Goal: Obtain resource: Download file/media

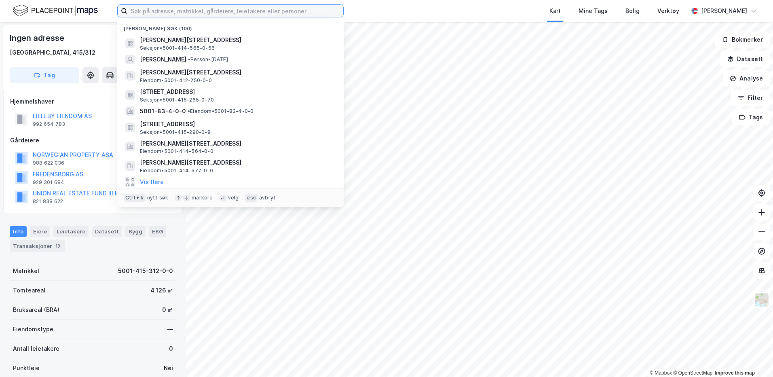
drag, startPoint x: 0, startPoint y: 0, endPoint x: 186, endPoint y: 14, distance: 186.1
click at [186, 14] on input at bounding box center [235, 11] width 216 height 12
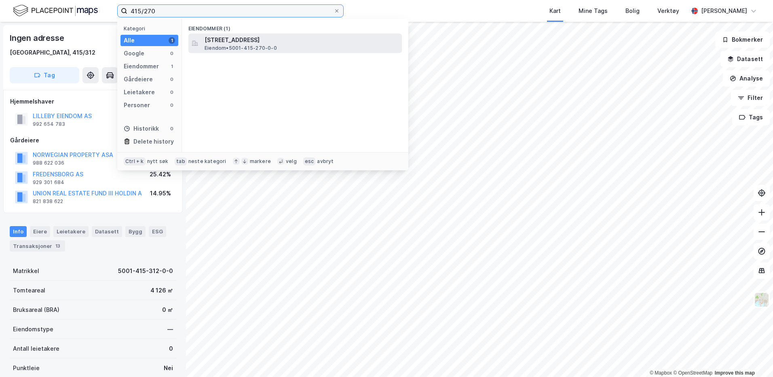
type input "415/270"
click at [237, 46] on span "Eiendom • 5001-415-270-0-0" at bounding box center [241, 48] width 72 height 6
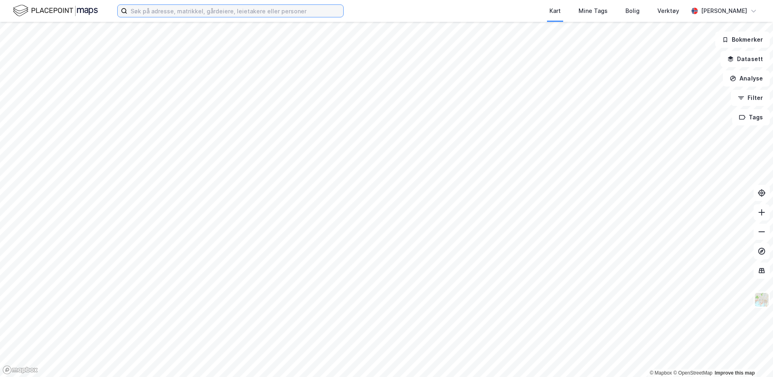
click at [201, 12] on input at bounding box center [235, 11] width 216 height 12
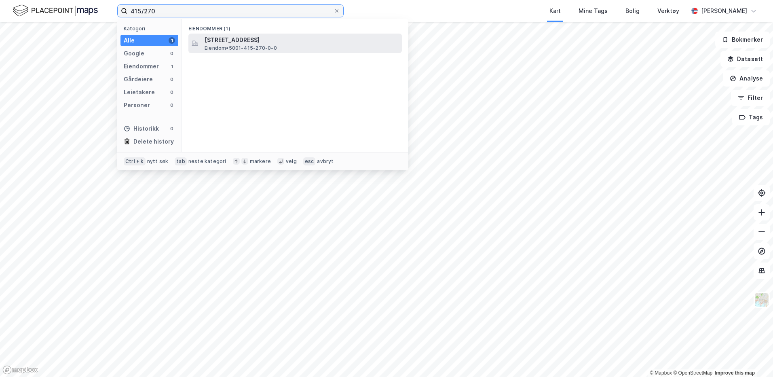
type input "415/270"
click at [217, 40] on span "[STREET_ADDRESS]" at bounding box center [302, 40] width 194 height 10
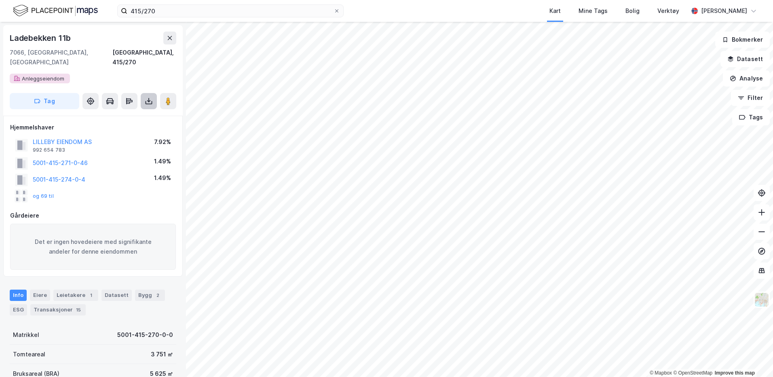
click at [144, 94] on button at bounding box center [149, 101] width 16 height 16
click at [108, 111] on div "Last ned grunnbok" at bounding box center [114, 117] width 86 height 13
click at [336, 13] on icon at bounding box center [336, 10] width 5 height 5
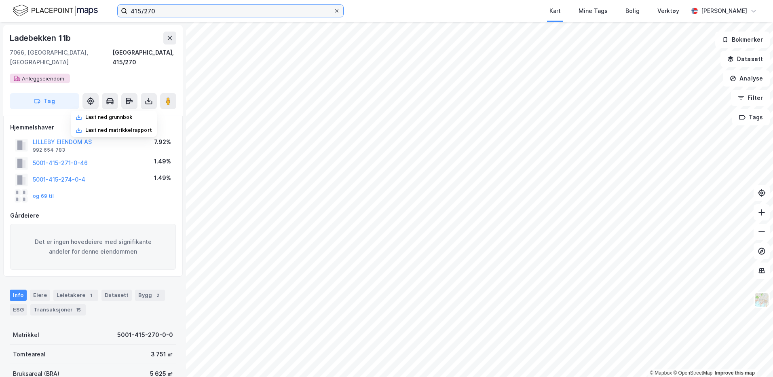
click at [333, 13] on input "415/270" at bounding box center [230, 11] width 206 height 12
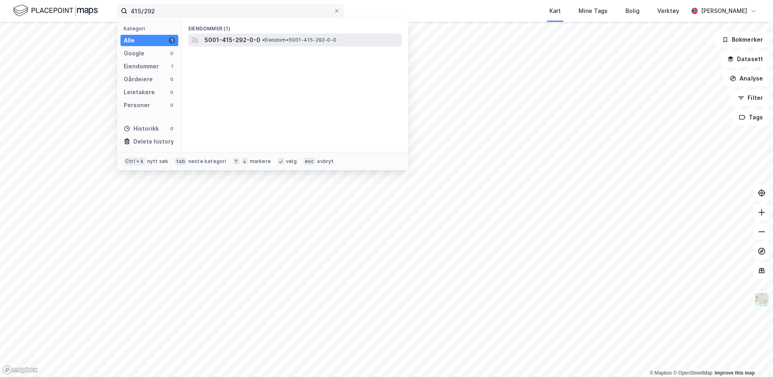
click at [264, 44] on div "5001-415-292-0-0 • Eiendom • 5001-415-292-0-0" at bounding box center [303, 40] width 196 height 10
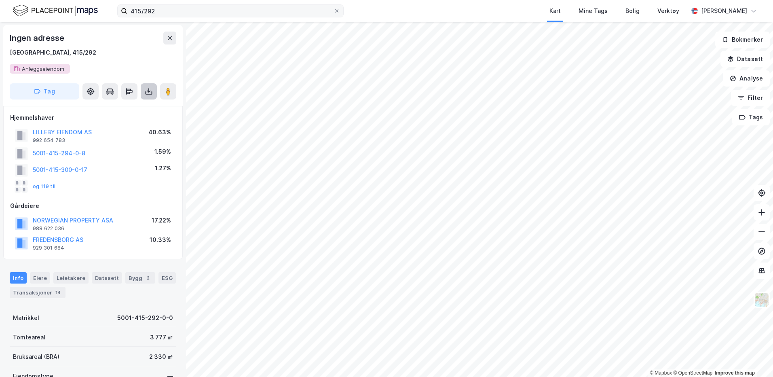
click at [148, 89] on icon at bounding box center [149, 91] width 8 height 8
click at [128, 102] on div "Last ned grunnbok" at bounding box center [114, 107] width 86 height 13
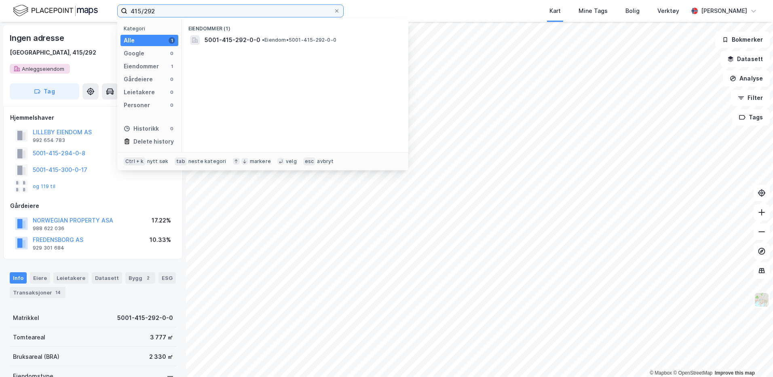
click at [209, 13] on input "415/292" at bounding box center [230, 11] width 206 height 12
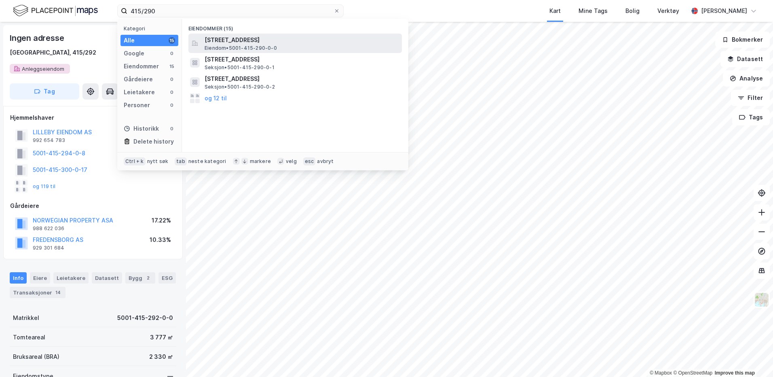
click at [221, 36] on span "Leksvikgata 41, 7066, TRONDHEIM, TRONDHEIM" at bounding box center [302, 40] width 194 height 10
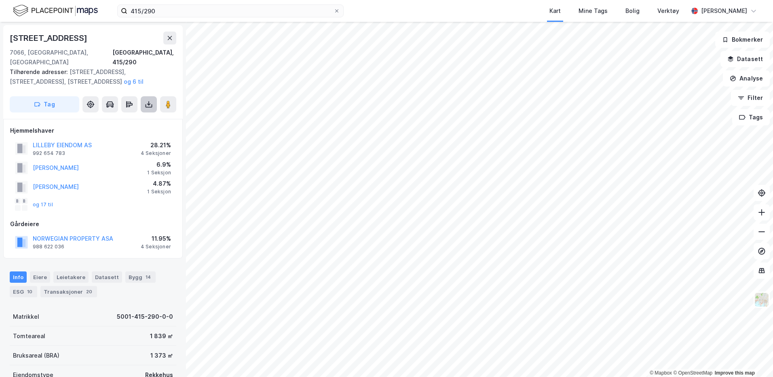
click at [148, 100] on icon at bounding box center [149, 104] width 8 height 8
click at [111, 117] on div "Last ned grunnbok" at bounding box center [108, 120] width 47 height 6
click at [0, 0] on button "LILLEBY EIENDOM AS" at bounding box center [0, 0] width 0 height 0
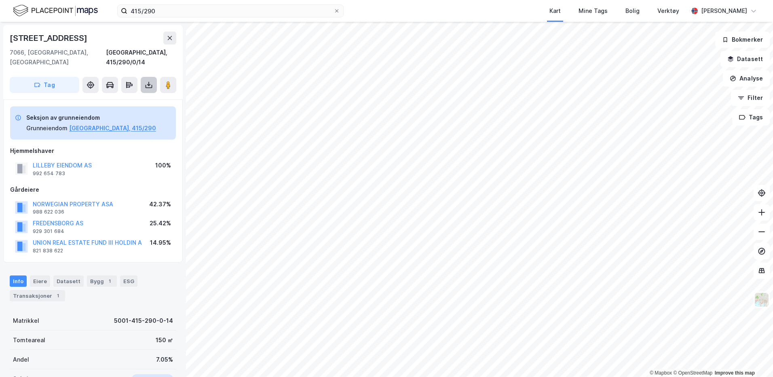
click at [149, 85] on icon at bounding box center [149, 86] width 7 height 3
click at [120, 98] on div "Last ned grunnbok" at bounding box center [108, 101] width 47 height 6
click at [142, 81] on button at bounding box center [149, 85] width 16 height 16
click at [122, 98] on div "Last ned grunnbok" at bounding box center [108, 101] width 47 height 6
click at [139, 77] on div "Tag" at bounding box center [93, 85] width 167 height 16
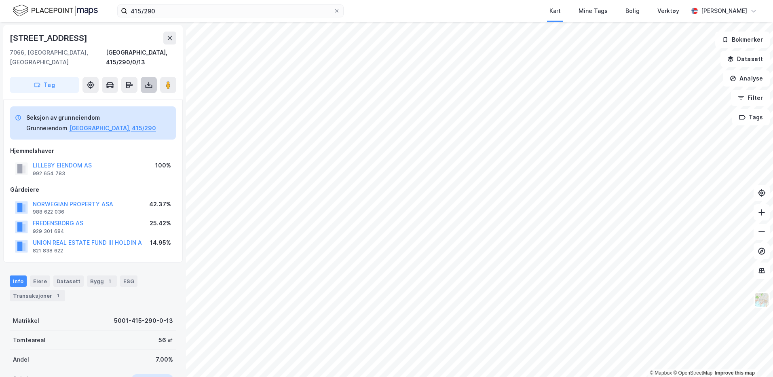
click at [142, 77] on button at bounding box center [149, 85] width 16 height 16
click at [125, 98] on div "Last ned grunnbok" at bounding box center [108, 101] width 47 height 6
click at [146, 80] on button at bounding box center [149, 85] width 16 height 16
click at [127, 98] on div "Last ned grunnbok" at bounding box center [108, 101] width 47 height 6
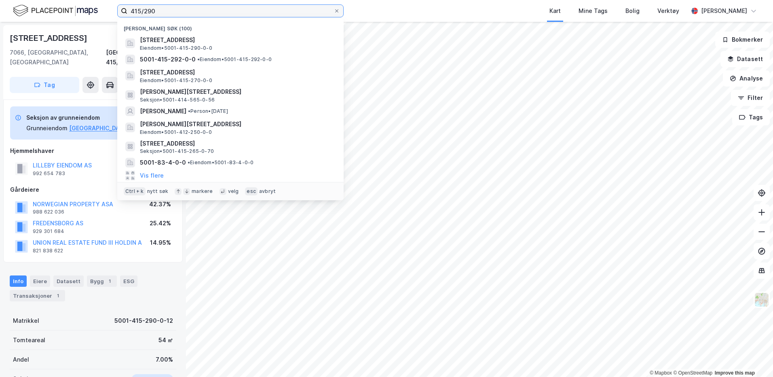
click at [245, 11] on input "415/290" at bounding box center [230, 11] width 206 height 12
type input "4"
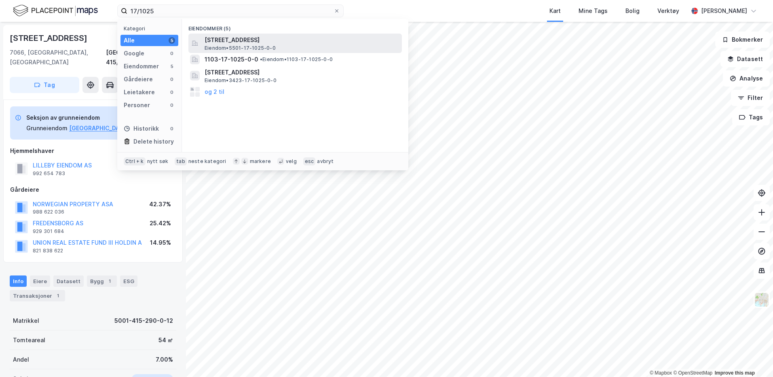
click at [254, 38] on span "Iver Walnums veg 18, 9020, TROMSDALEN, TROMSØ" at bounding box center [302, 40] width 194 height 10
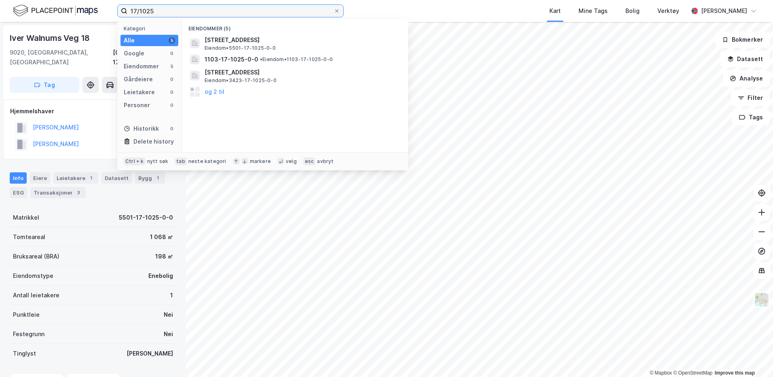
click at [203, 6] on input "17/1025" at bounding box center [230, 11] width 206 height 12
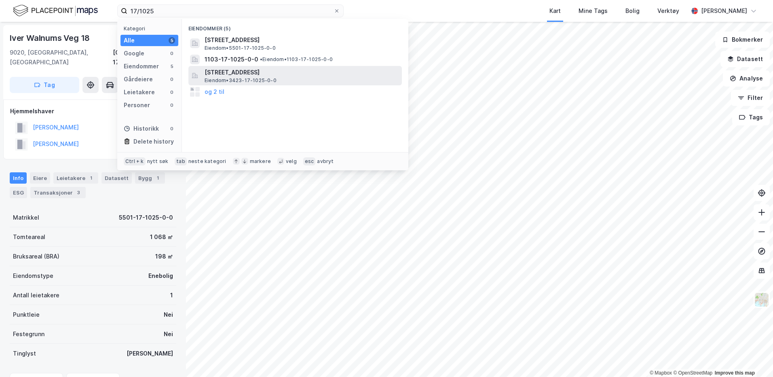
click at [255, 78] on span "Eiendom • 3423-17-1025-0-0" at bounding box center [241, 80] width 72 height 6
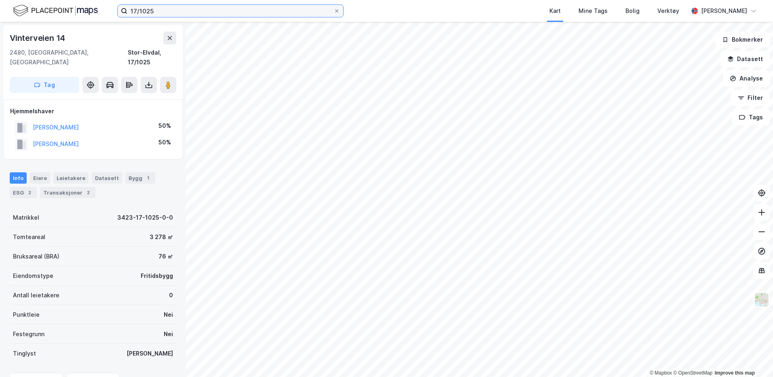
click at [168, 12] on input "17/1025" at bounding box center [230, 11] width 206 height 12
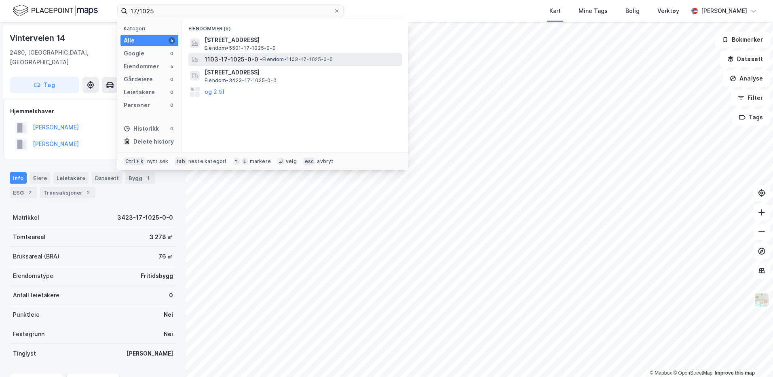
click at [234, 57] on span "1103-17-1025-0-0" at bounding box center [232, 60] width 54 height 10
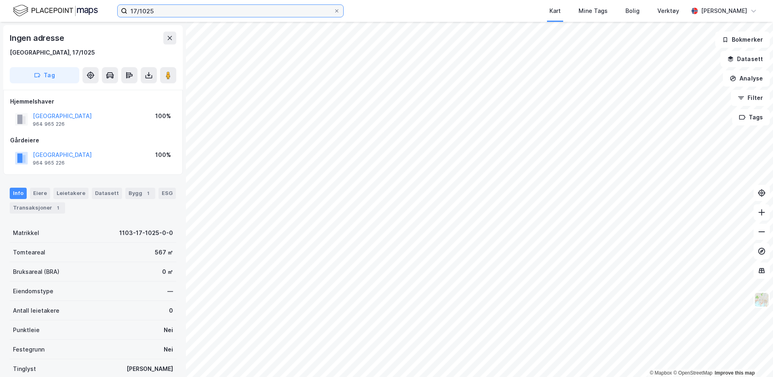
click at [165, 15] on input "17/1025" at bounding box center [230, 11] width 206 height 12
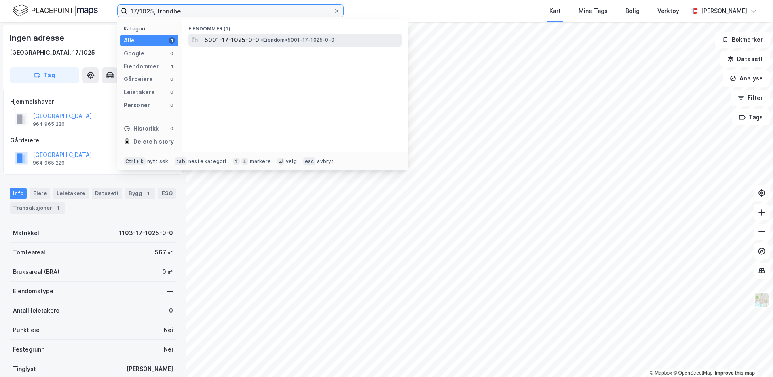
type input "17/1025, trondhe"
click at [239, 41] on span "5001-17-1025-0-0" at bounding box center [232, 40] width 55 height 10
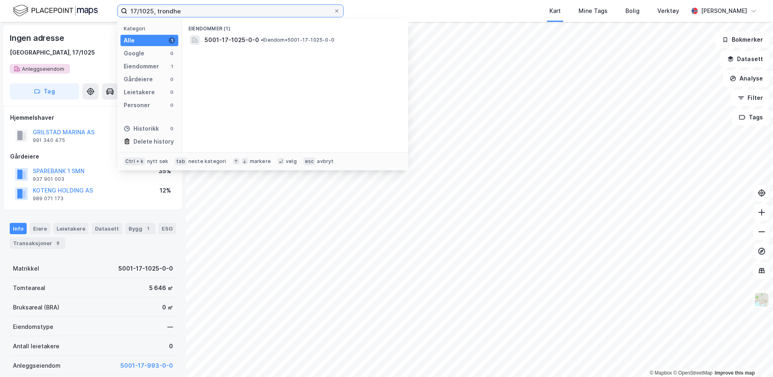
drag, startPoint x: 188, startPoint y: 10, endPoint x: 116, endPoint y: 12, distance: 72.8
click at [116, 12] on div "17/1025, trondhe Kategori Alle 1 Google 0 Eiendommer 1 Gårdeiere 0 Leietakere 0…" at bounding box center [386, 11] width 773 height 22
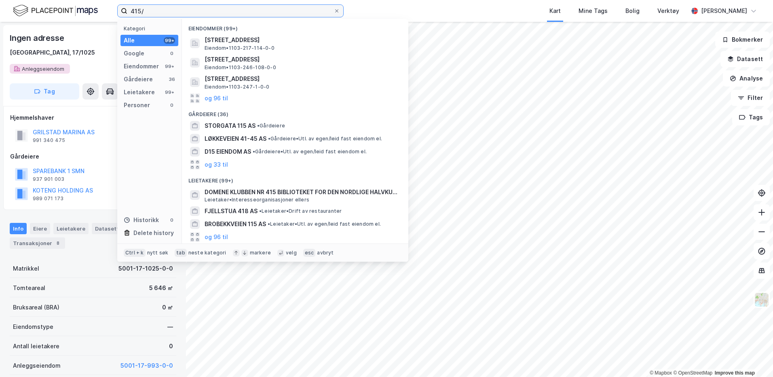
click at [180, 14] on input "415/" at bounding box center [230, 11] width 206 height 12
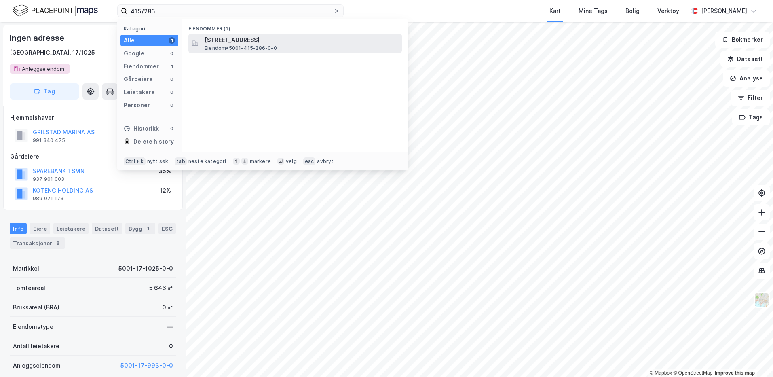
click at [258, 52] on div "Ladebekken 11B, 7066, TRONDHEIM, TRONDHEIM Eiendom • 5001-415-286-0-0" at bounding box center [294, 43] width 213 height 19
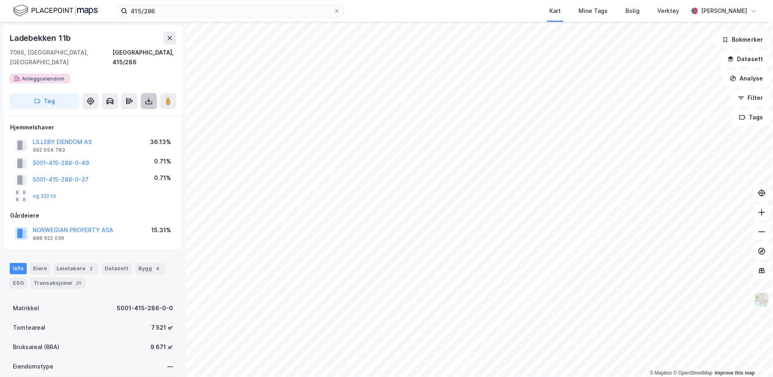
click at [146, 97] on icon at bounding box center [149, 101] width 8 height 8
click at [119, 112] on div "Last ned grunnbok" at bounding box center [114, 117] width 86 height 13
drag, startPoint x: 179, startPoint y: 17, endPoint x: 109, endPoint y: 14, distance: 70.0
click at [109, 14] on div "415/286 Kart Mine Tags Bolig Verktøy Elida Gjervan" at bounding box center [386, 11] width 773 height 22
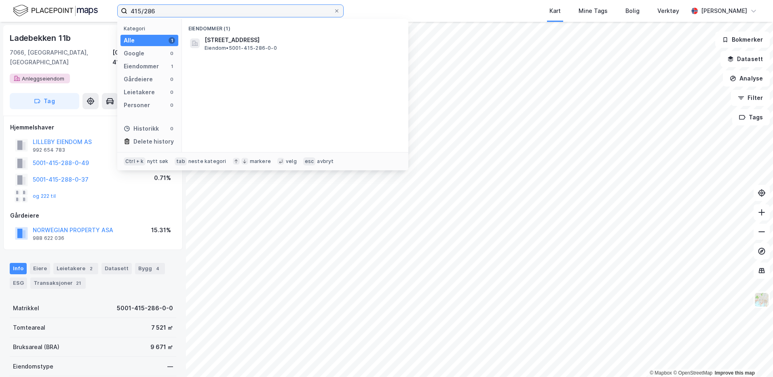
drag, startPoint x: 158, startPoint y: 14, endPoint x: 115, endPoint y: 13, distance: 43.3
click at [115, 13] on div "415/286 Kategori Alle 1 Google 0 Eiendommer 1 Gårdeiere 0 Leietakere 0 Personer…" at bounding box center [386, 11] width 773 height 22
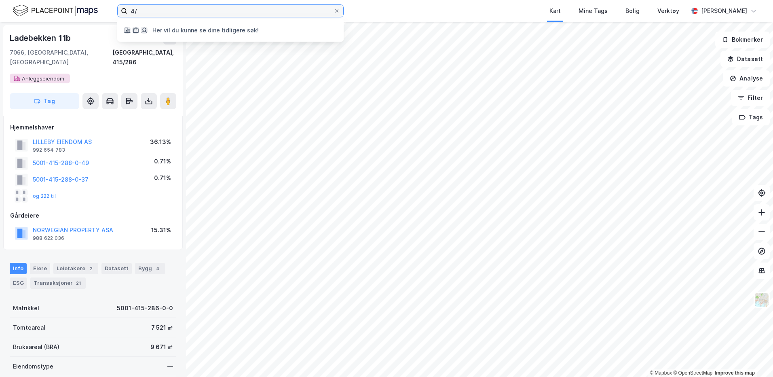
type input "4"
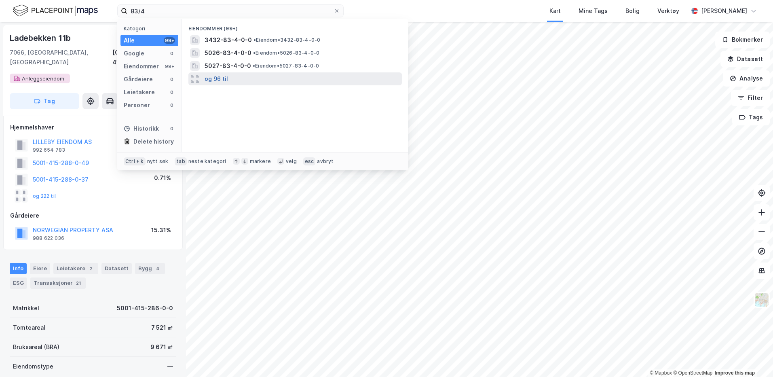
click at [218, 78] on button "og 96 til" at bounding box center [216, 79] width 23 height 10
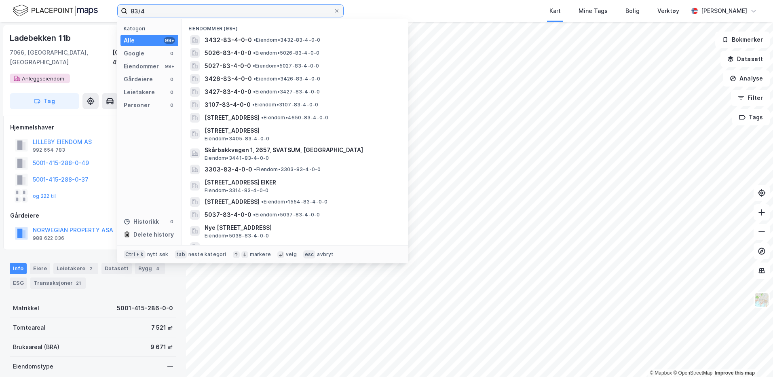
click at [153, 14] on input "83/4" at bounding box center [230, 11] width 206 height 12
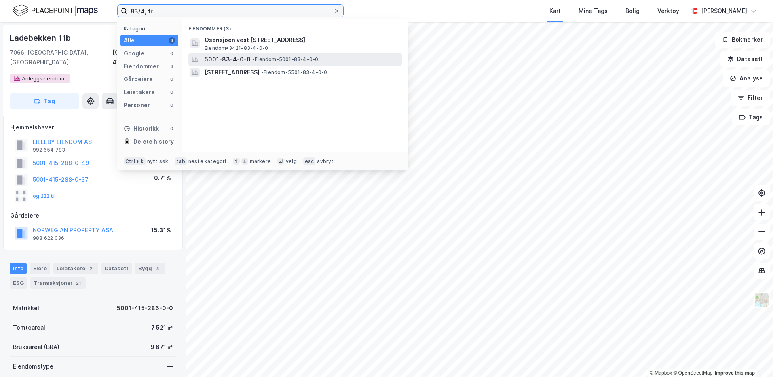
type input "83/4, tr"
click at [220, 58] on span "5001-83-4-0-0" at bounding box center [228, 60] width 46 height 10
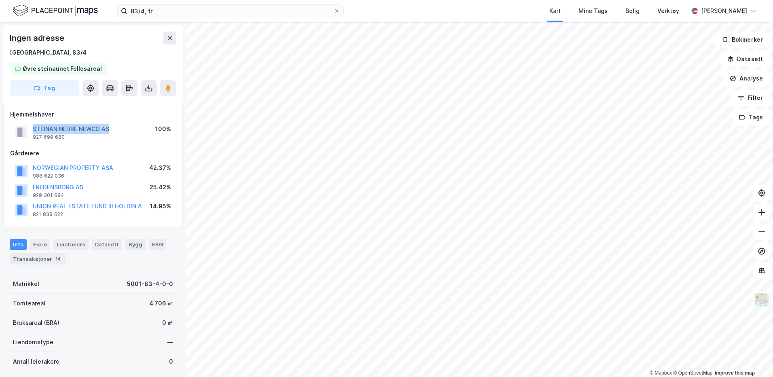
drag, startPoint x: 117, startPoint y: 128, endPoint x: 33, endPoint y: 127, distance: 84.1
click at [33, 127] on div "STEINAN NEDRE NEWCO AS 927 699 680 100%" at bounding box center [93, 131] width 166 height 19
copy button "STEINAN NEDRE NEWCO AS"
click at [151, 86] on icon at bounding box center [149, 88] width 8 height 8
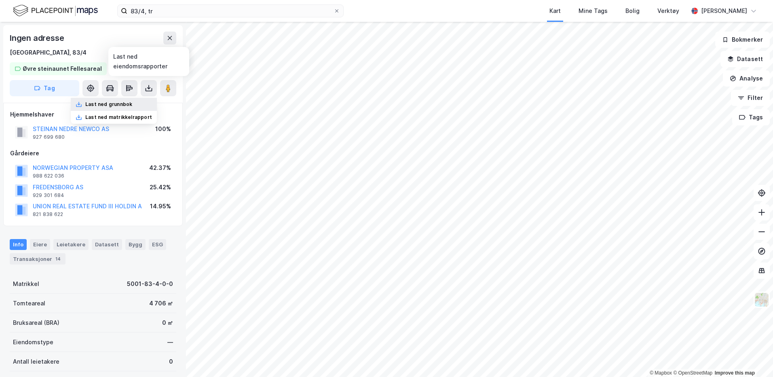
click at [112, 102] on div "Last ned grunnbok" at bounding box center [108, 104] width 47 height 6
